Goal: Task Accomplishment & Management: Manage account settings

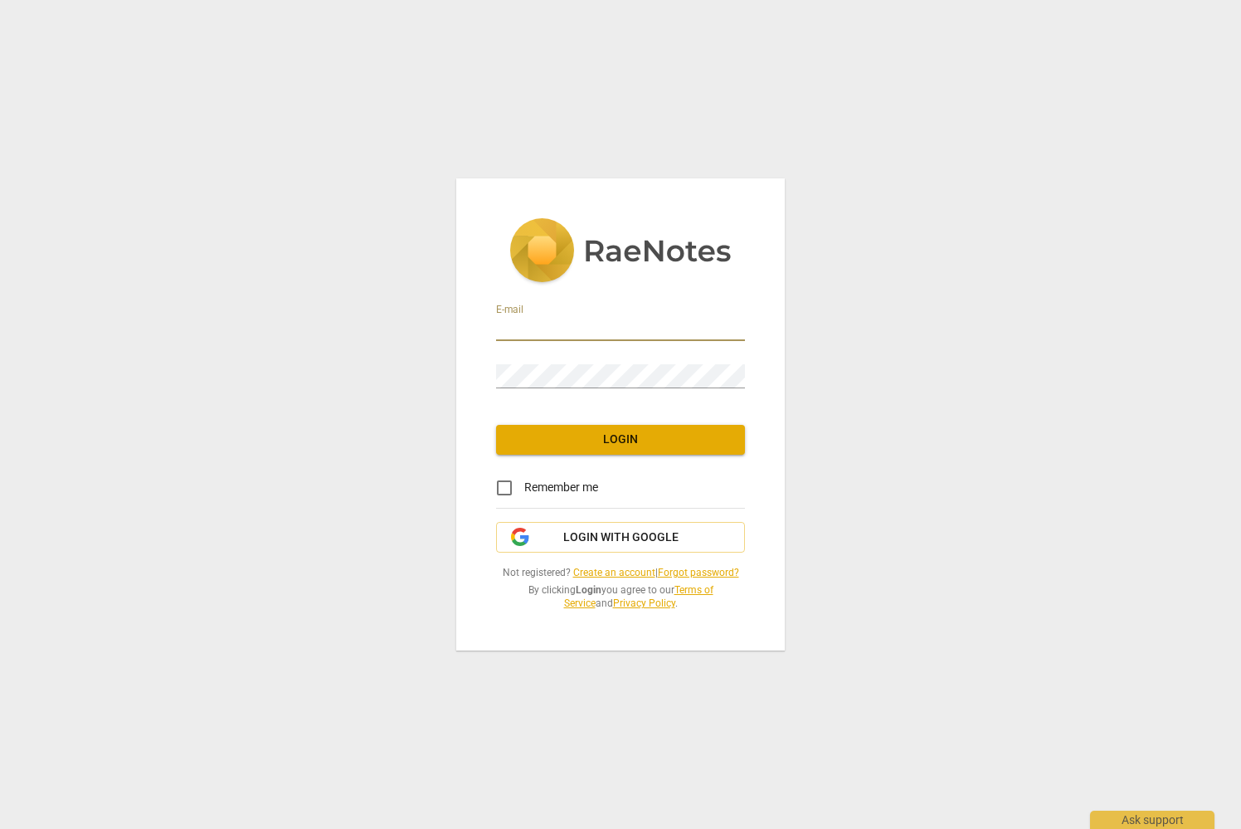
type input "michelle@leadingsynergies.com"
click at [932, 369] on div "E-mail michelle@leadingsynergies.com Password Login Remember me Login with Goog…" at bounding box center [620, 414] width 1241 height 829
click at [675, 543] on span "Login with Google" at bounding box center [620, 537] width 115 height 17
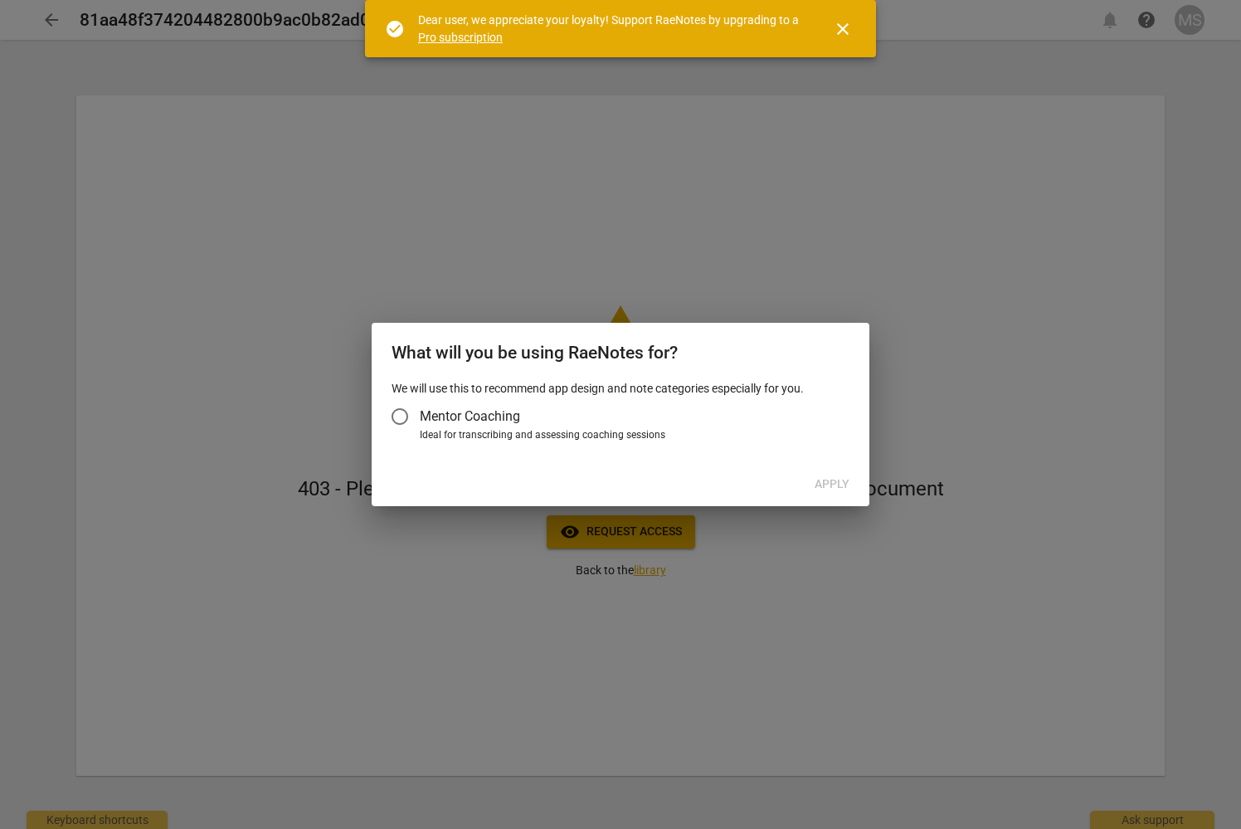
click at [503, 421] on span "Mentor Coaching" at bounding box center [470, 416] width 100 height 19
click at [420, 421] on input "Mentor Coaching" at bounding box center [400, 417] width 40 height 40
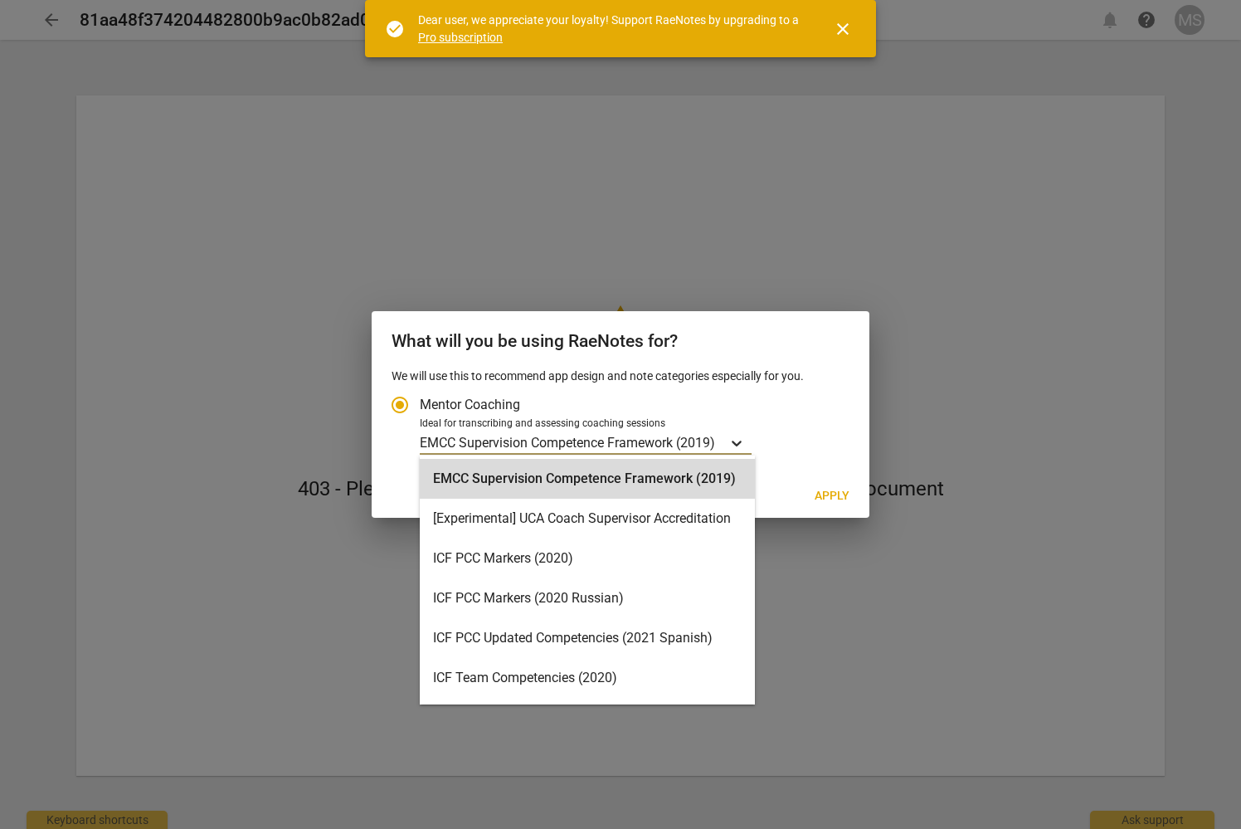
click at [736, 446] on icon "Account type" at bounding box center [736, 443] width 17 height 17
click at [0, 0] on input "Ideal for transcribing and assessing coaching sessions EMCC Supervision Compete…" at bounding box center [0, 0] width 0 height 0
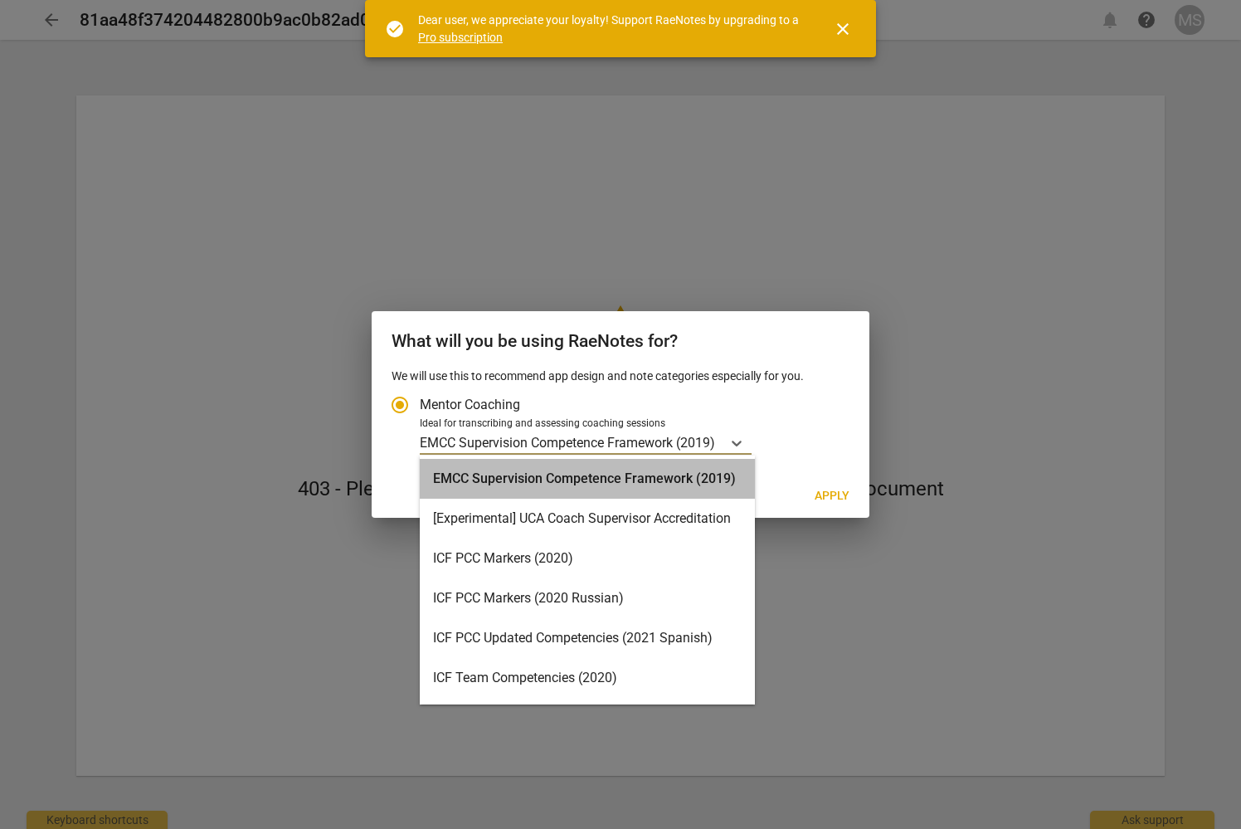
click at [672, 477] on div "EMCC Supervision Competence Framework (2019)" at bounding box center [587, 479] width 335 height 40
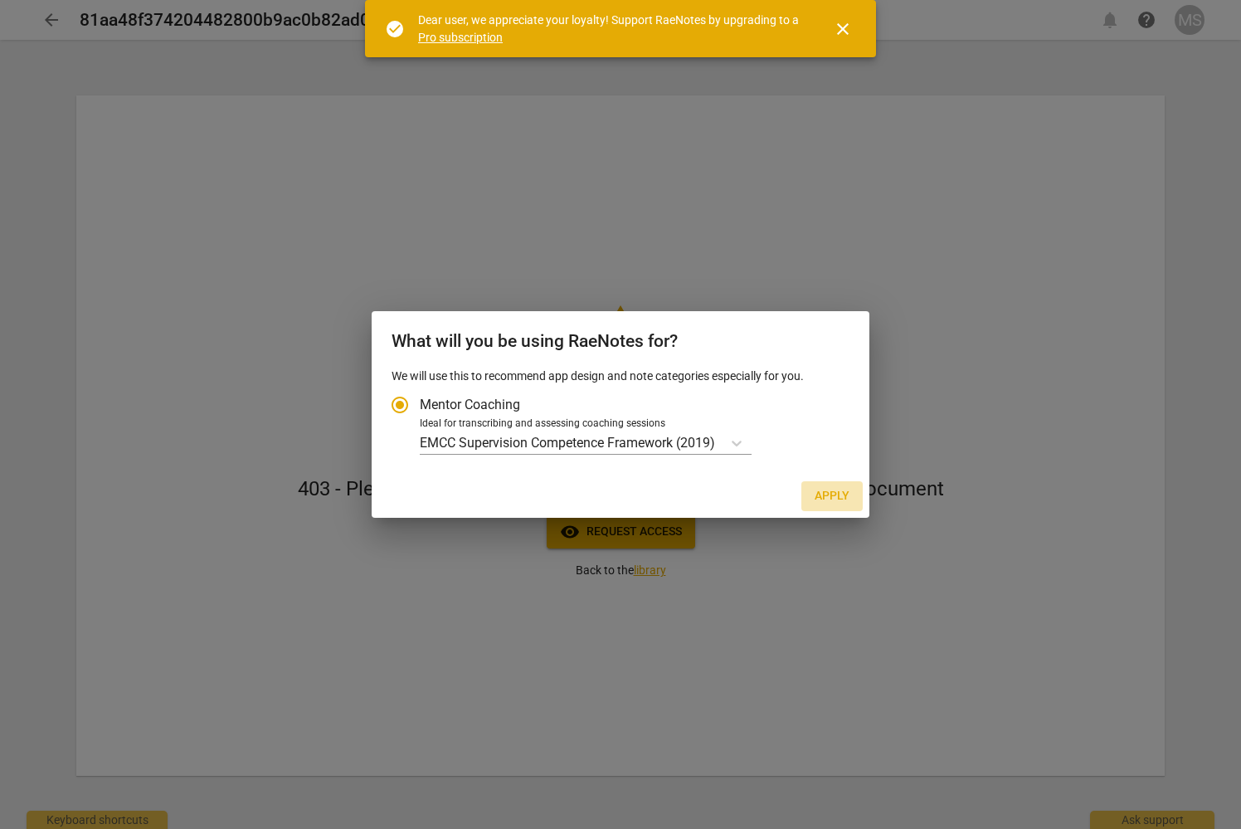
click at [830, 498] on span "Apply" at bounding box center [832, 496] width 35 height 17
radio input "false"
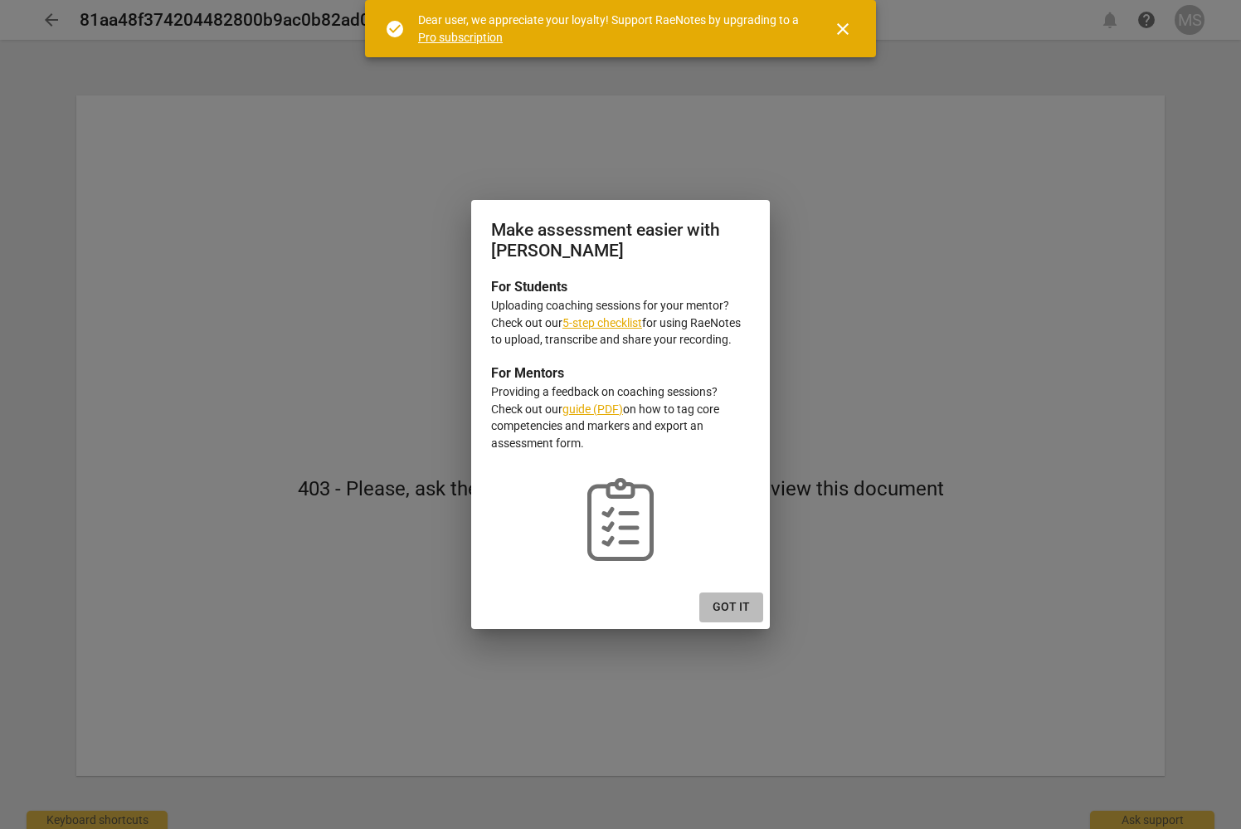
click at [735, 602] on span "Got it" at bounding box center [731, 607] width 37 height 17
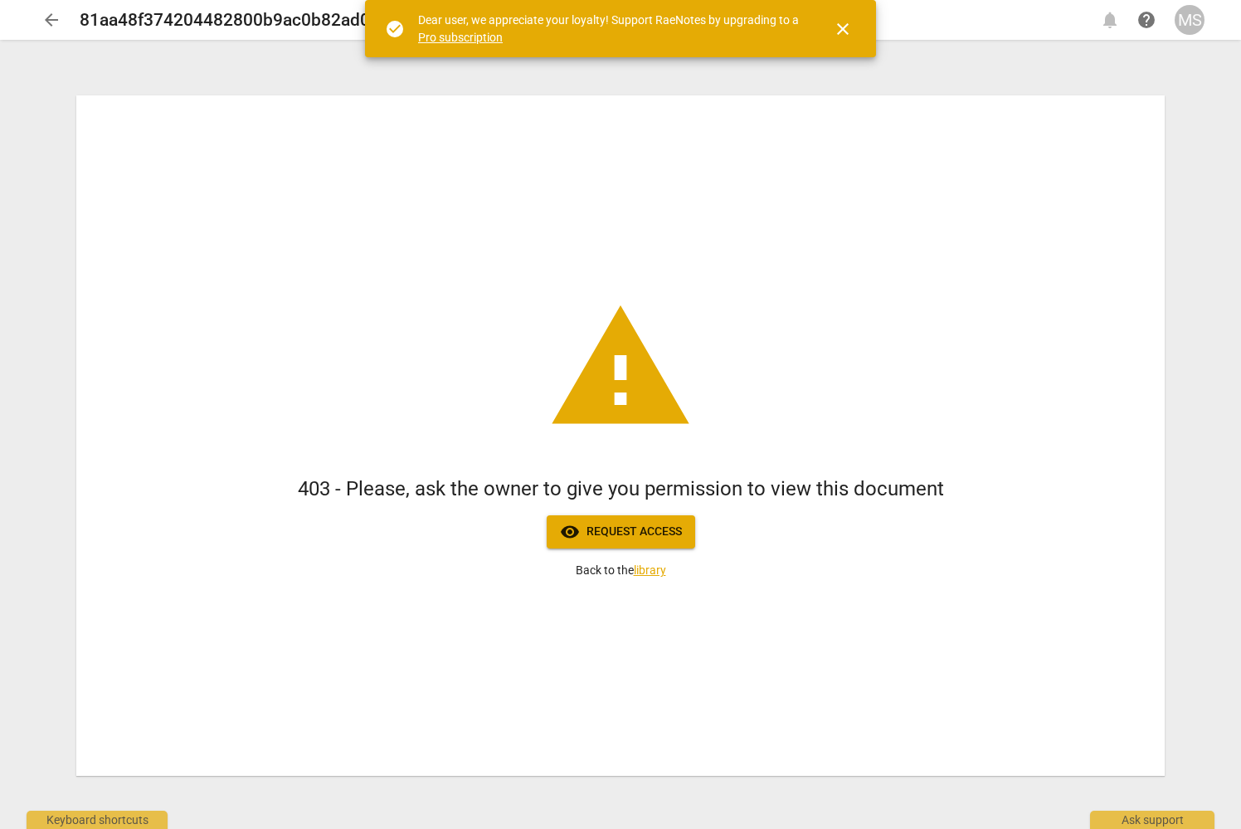
click at [845, 27] on span "close" at bounding box center [843, 29] width 20 height 20
click at [1195, 22] on div "MS" at bounding box center [1190, 20] width 30 height 30
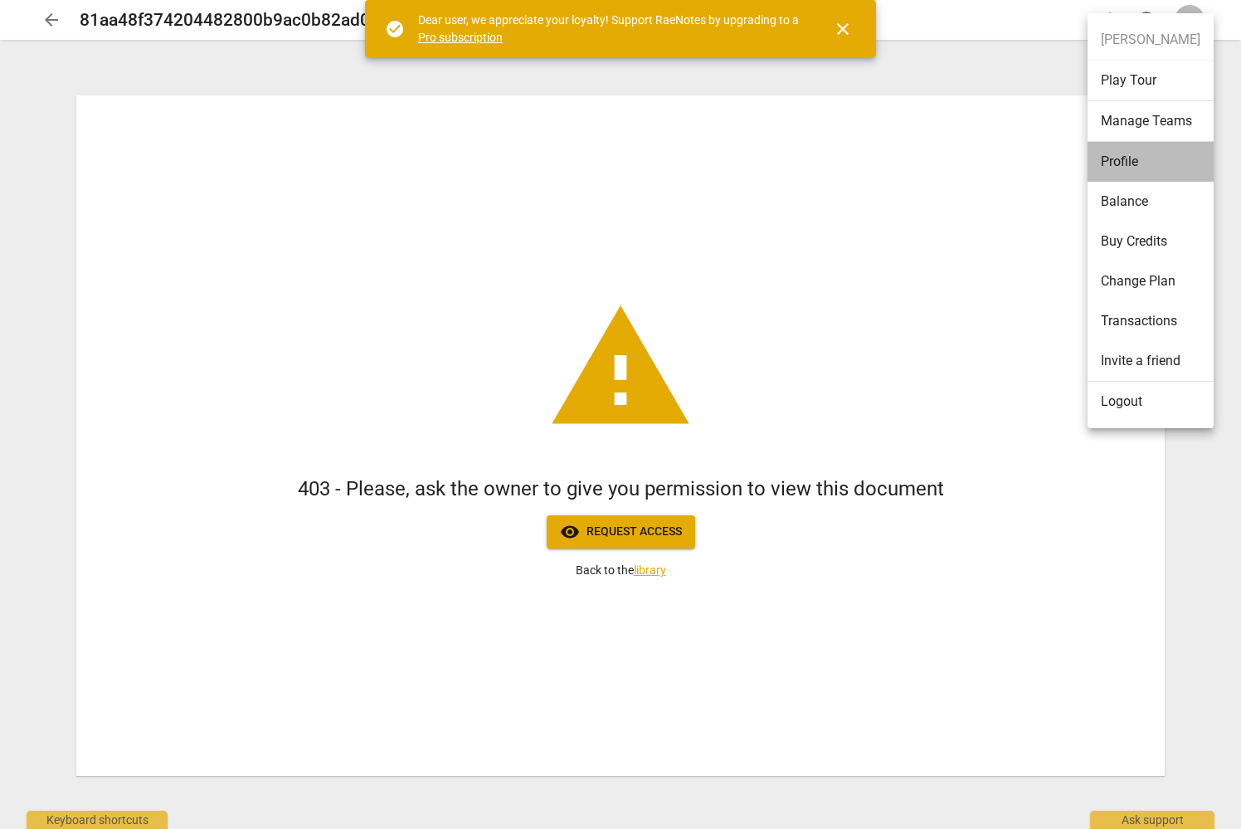
click at [1147, 151] on li "Profile" at bounding box center [1151, 162] width 126 height 40
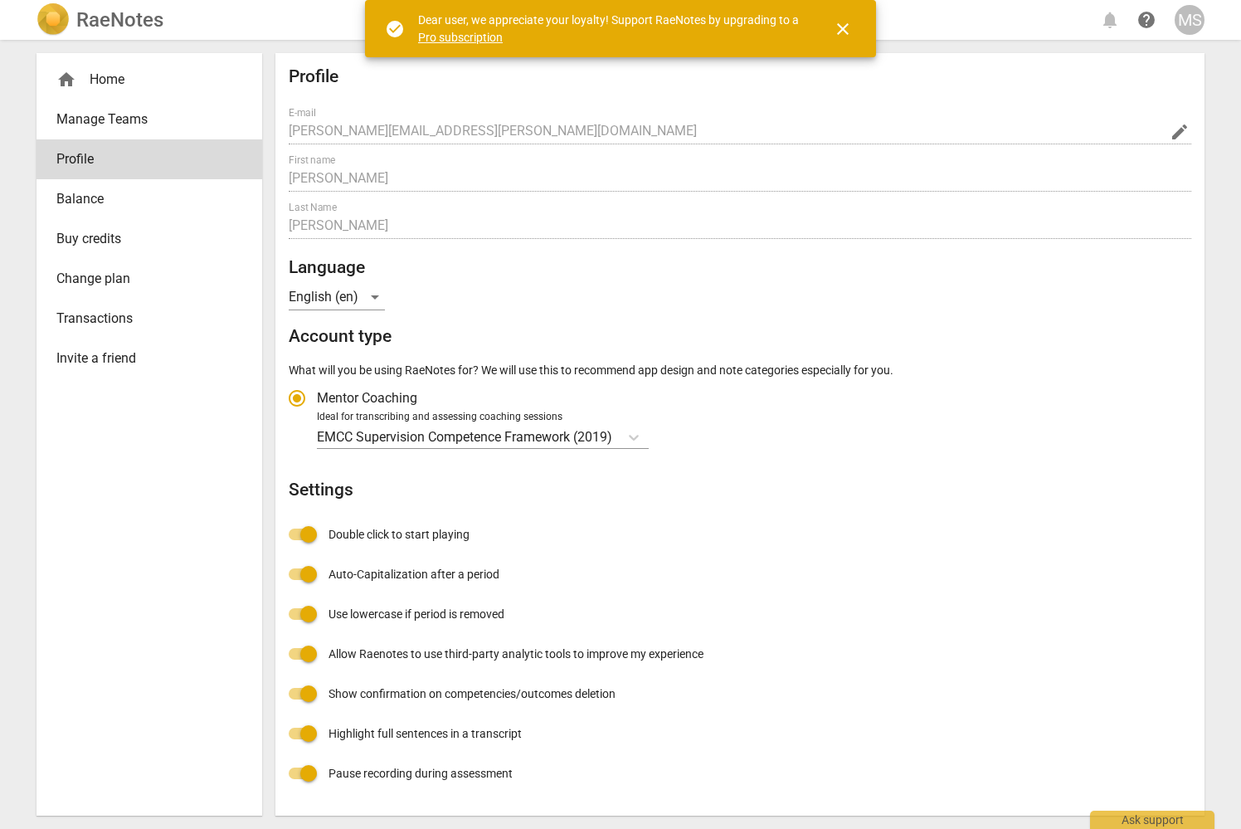
radio input "false"
click at [1178, 128] on span "edit" at bounding box center [1180, 132] width 20 height 20
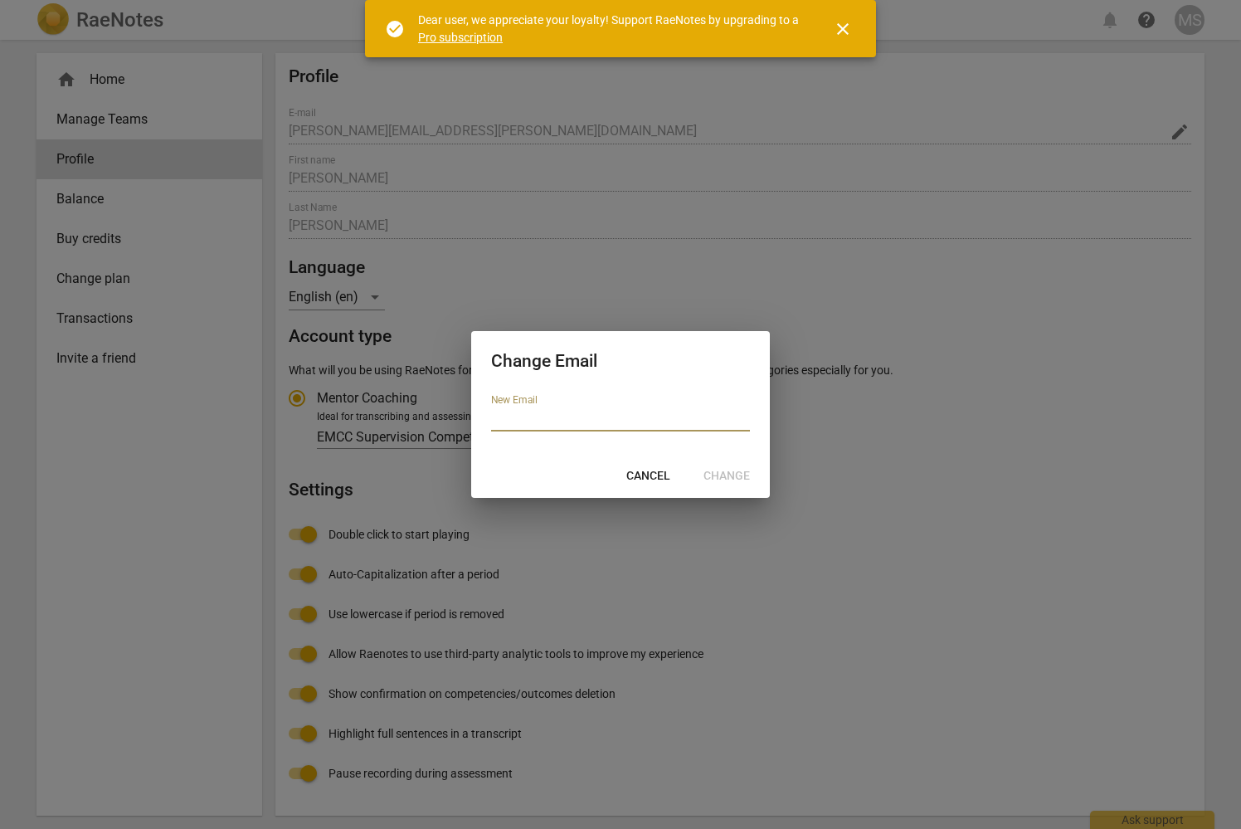
click at [493, 418] on input "email" at bounding box center [620, 419] width 259 height 24
type input "michelle@leadingsynergies.com"
click at [714, 469] on span "Change" at bounding box center [727, 476] width 46 height 17
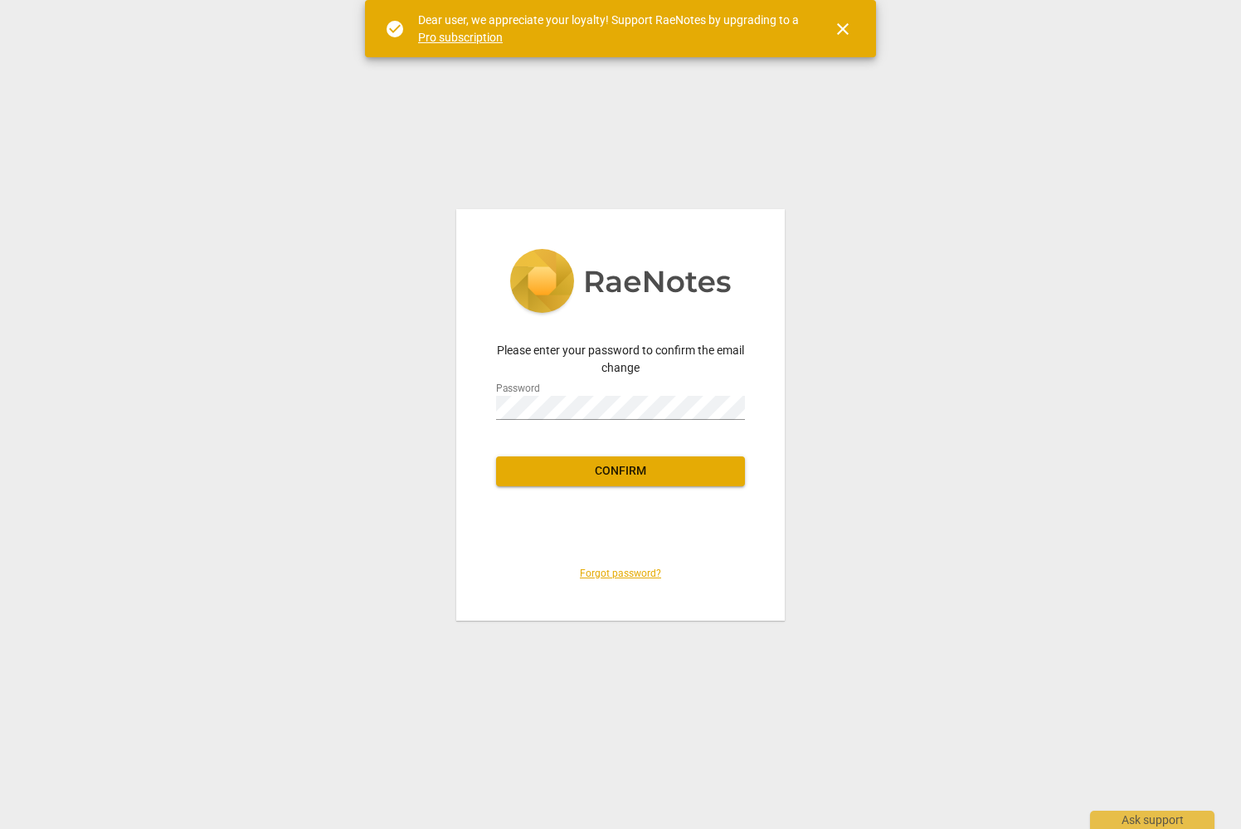
click at [485, 407] on div "Please enter your password to confirm the email change Password Confirm Forgot …" at bounding box center [620, 414] width 329 height 411
click at [577, 468] on span "Confirm" at bounding box center [620, 471] width 222 height 17
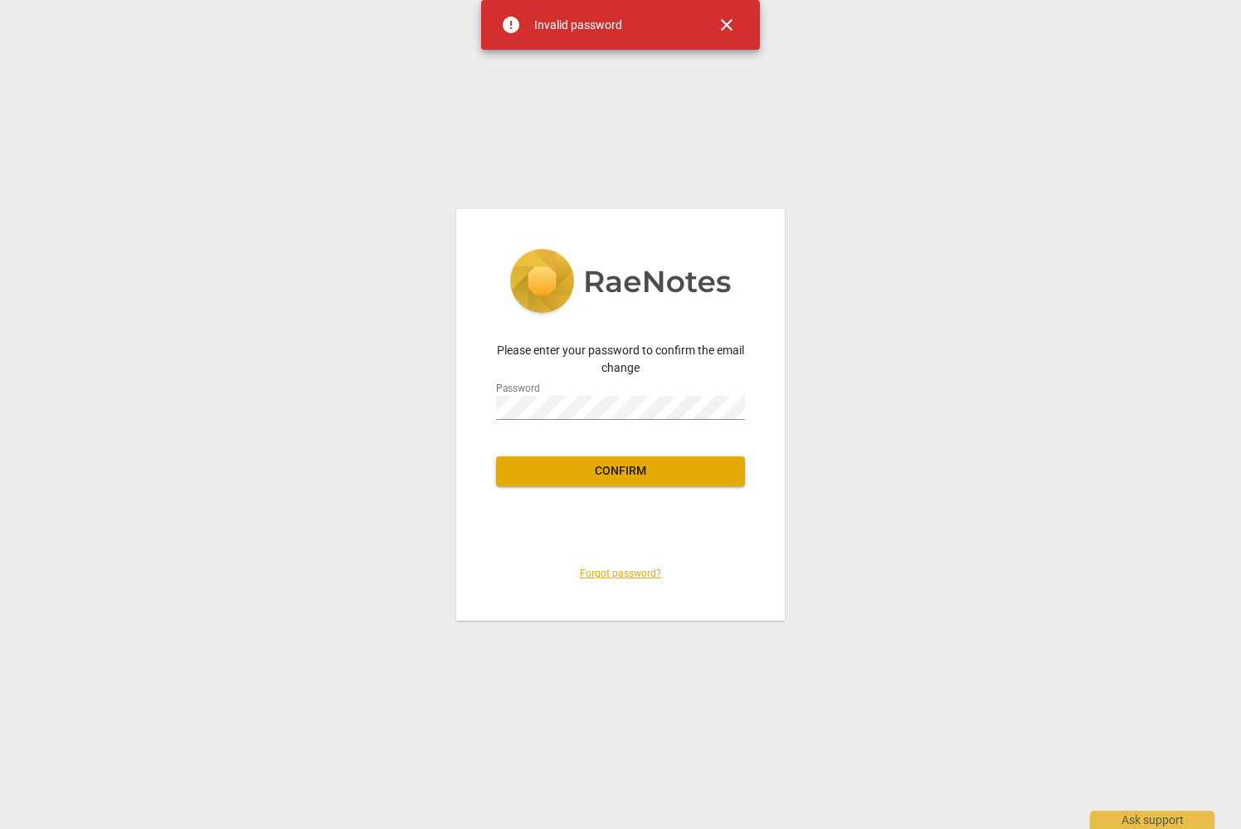
click at [634, 577] on link "Forgot password?" at bounding box center [620, 573] width 81 height 12
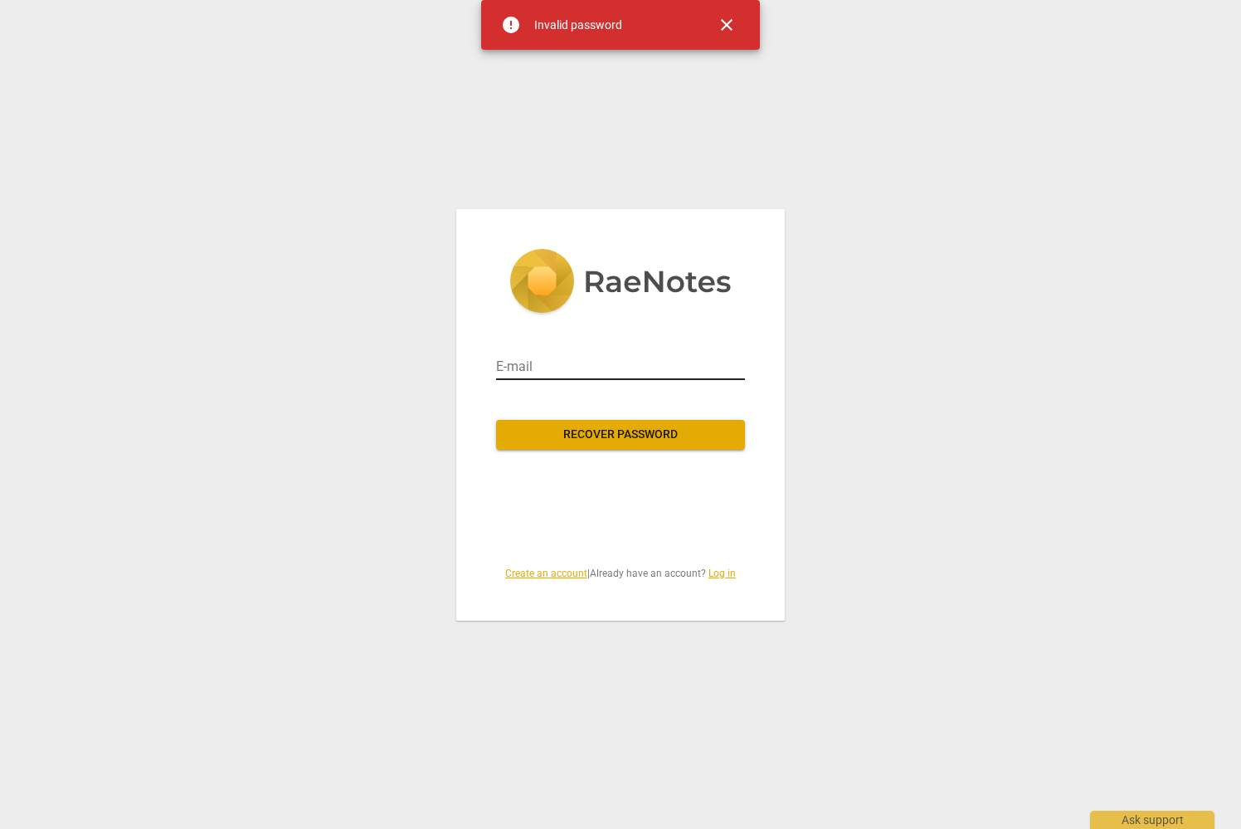
click at [636, 366] on input "email" at bounding box center [620, 366] width 249 height 27
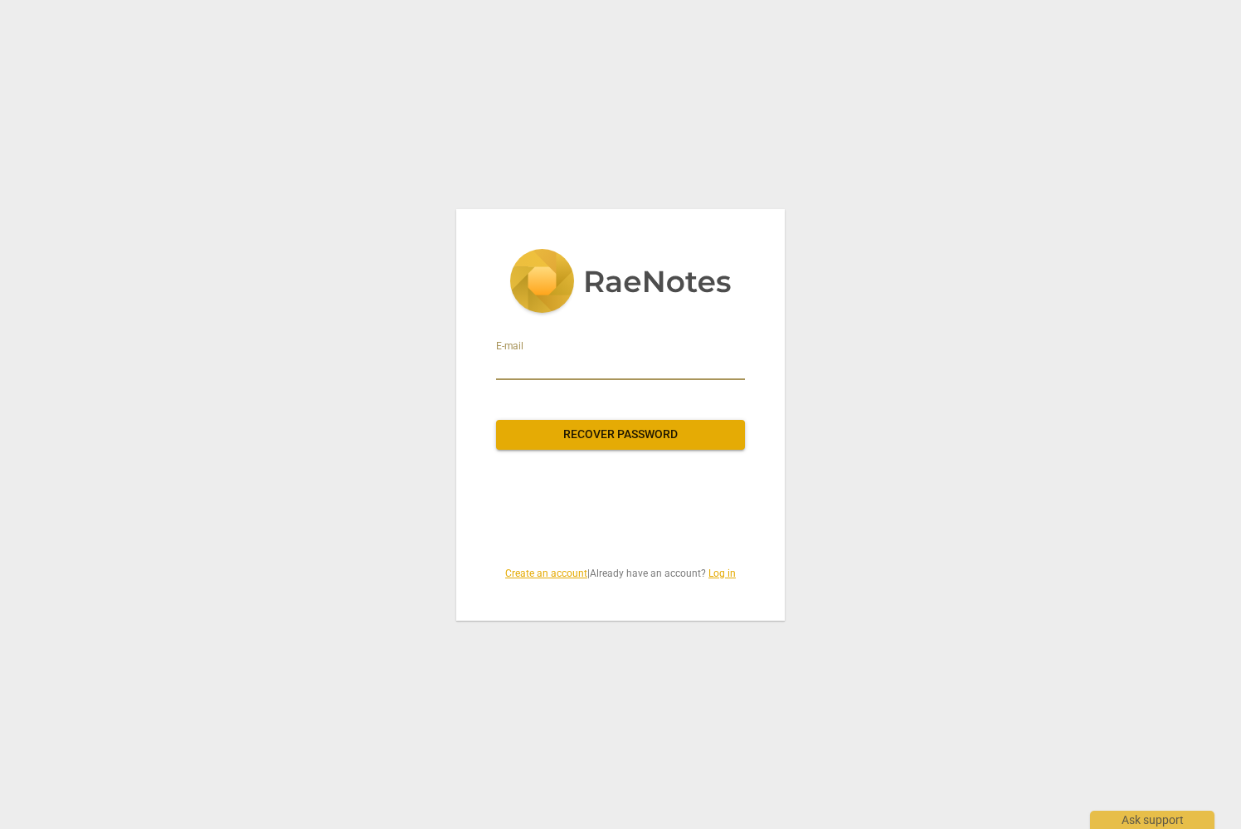
type input "[PERSON_NAME][EMAIL_ADDRESS][DOMAIN_NAME]"
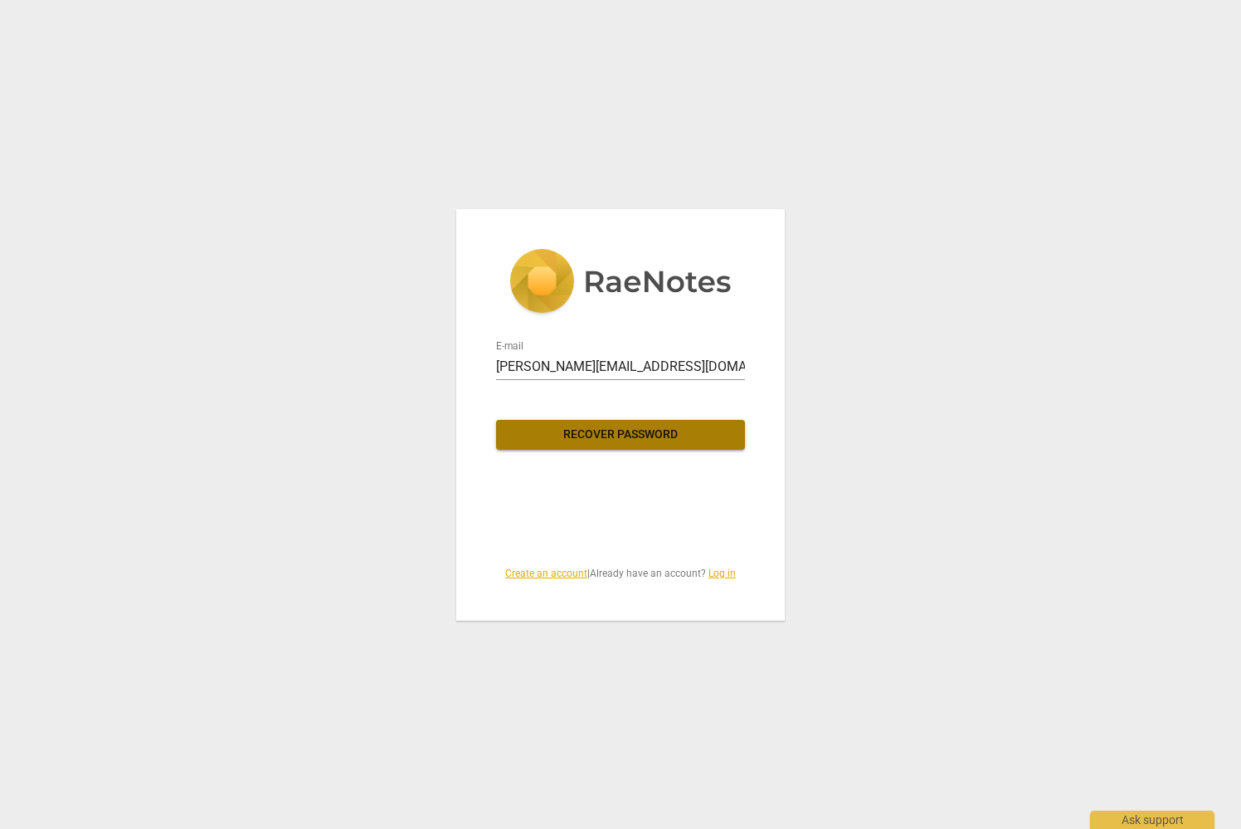
click at [616, 434] on span "Recover password" at bounding box center [620, 434] width 222 height 17
